Goal: Task Accomplishment & Management: Use online tool/utility

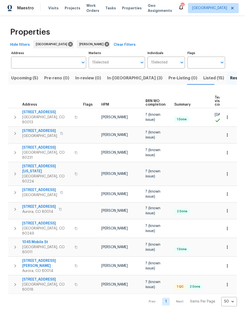
click at [204, 78] on span "Listed (15)" at bounding box center [214, 78] width 21 height 7
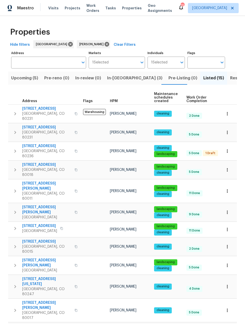
click at [230, 78] on span "Resale (10)" at bounding box center [241, 78] width 22 height 7
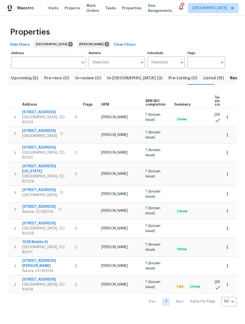
click at [165, 66] on div "1 Selected Individuals" at bounding box center [167, 63] width 38 height 12
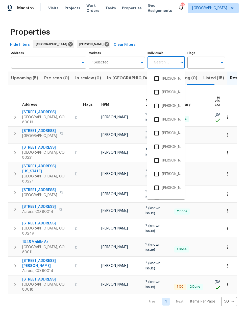
click at [164, 65] on div "Individuals" at bounding box center [167, 63] width 38 height 12
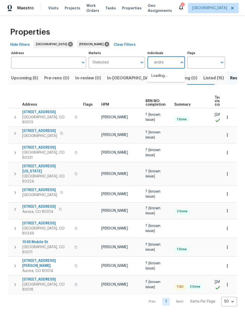
type input "andrew"
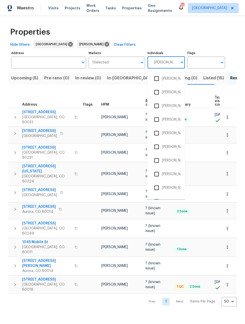
click at [156, 188] on input "checkbox" at bounding box center [156, 188] width 11 height 11
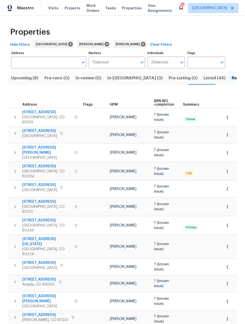
click at [23, 78] on span "Upcoming (8)" at bounding box center [24, 78] width 27 height 7
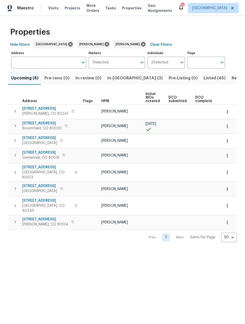
click at [228, 142] on icon "button" at bounding box center [227, 141] width 5 height 5
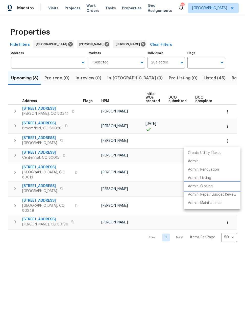
click at [207, 187] on p "Admin: Closing" at bounding box center [200, 186] width 25 height 5
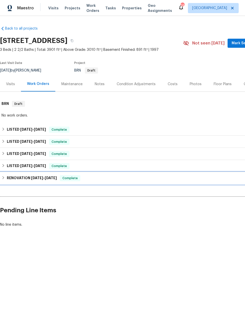
click at [18, 180] on h6 "RENOVATION [DATE] - [DATE]" at bounding box center [32, 178] width 50 height 6
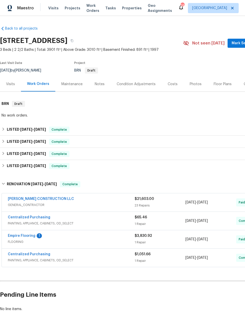
click at [19, 200] on link "[PERSON_NAME] CONSTRUCTION LLC" at bounding box center [41, 199] width 66 height 4
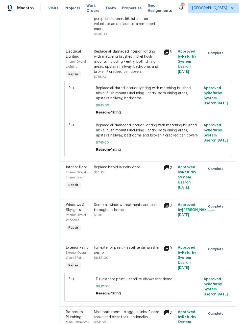
scroll to position [16, 0]
click at [165, 246] on icon at bounding box center [166, 248] width 5 height 5
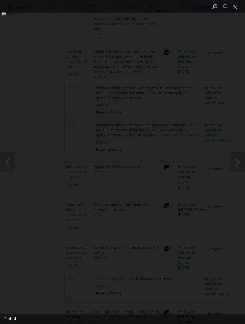
click at [234, 163] on button "Next image" at bounding box center [237, 162] width 15 height 20
click at [237, 164] on button "Next image" at bounding box center [237, 162] width 15 height 20
click at [234, 160] on button "Next image" at bounding box center [237, 162] width 15 height 20
click at [234, 162] on button "Next image" at bounding box center [237, 162] width 15 height 20
click at [236, 165] on button "Next image" at bounding box center [237, 162] width 15 height 20
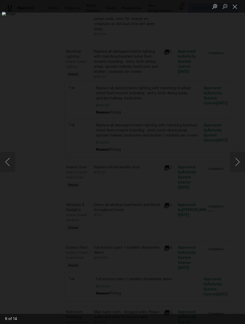
click at [235, 165] on button "Next image" at bounding box center [237, 162] width 15 height 20
click at [234, 167] on button "Next image" at bounding box center [237, 162] width 15 height 20
click at [235, 166] on button "Next image" at bounding box center [237, 162] width 15 height 20
click at [233, 167] on button "Next image" at bounding box center [237, 162] width 15 height 20
click at [236, 163] on button "Next image" at bounding box center [237, 162] width 15 height 20
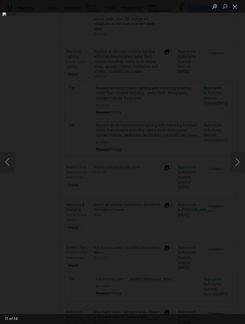
click at [14, 163] on button "Previous image" at bounding box center [7, 162] width 15 height 20
click at [12, 162] on button "Previous image" at bounding box center [7, 162] width 15 height 20
click at [12, 164] on button "Previous image" at bounding box center [7, 162] width 15 height 20
click at [237, 163] on button "Next image" at bounding box center [237, 162] width 15 height 20
click at [237, 164] on button "Next image" at bounding box center [237, 162] width 15 height 20
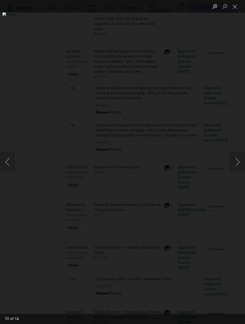
click at [236, 165] on button "Next image" at bounding box center [237, 162] width 15 height 20
click at [236, 166] on button "Next image" at bounding box center [237, 162] width 15 height 20
click at [236, 165] on button "Next image" at bounding box center [237, 162] width 15 height 20
click at [235, 165] on button "Next image" at bounding box center [237, 162] width 15 height 20
click at [236, 164] on button "Next image" at bounding box center [237, 162] width 15 height 20
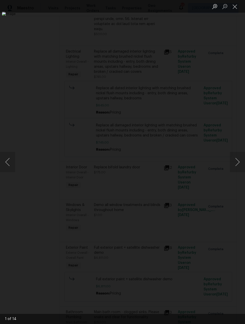
click at [237, 164] on button "Next image" at bounding box center [237, 162] width 15 height 20
click at [235, 6] on button "Close lightbox" at bounding box center [235, 6] width 10 height 9
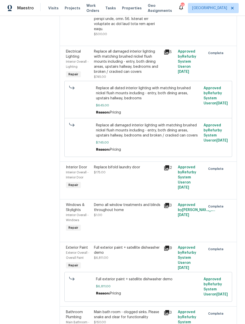
click at [131, 245] on div "Full exterior paint + satellite dishwasher demo $6,811.00" at bounding box center [127, 252] width 67 height 15
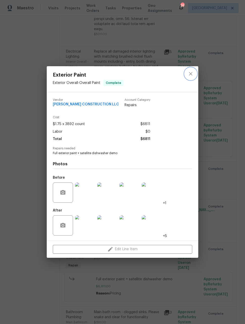
click at [192, 73] on icon "close" at bounding box center [191, 74] width 6 height 6
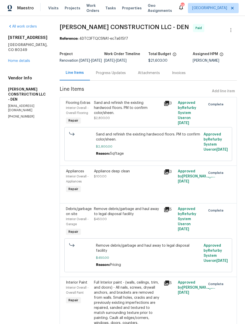
scroll to position [0, 0]
click at [109, 71] on div "Progress Updates" at bounding box center [111, 73] width 30 height 5
